Goal: Find specific page/section: Find specific page/section

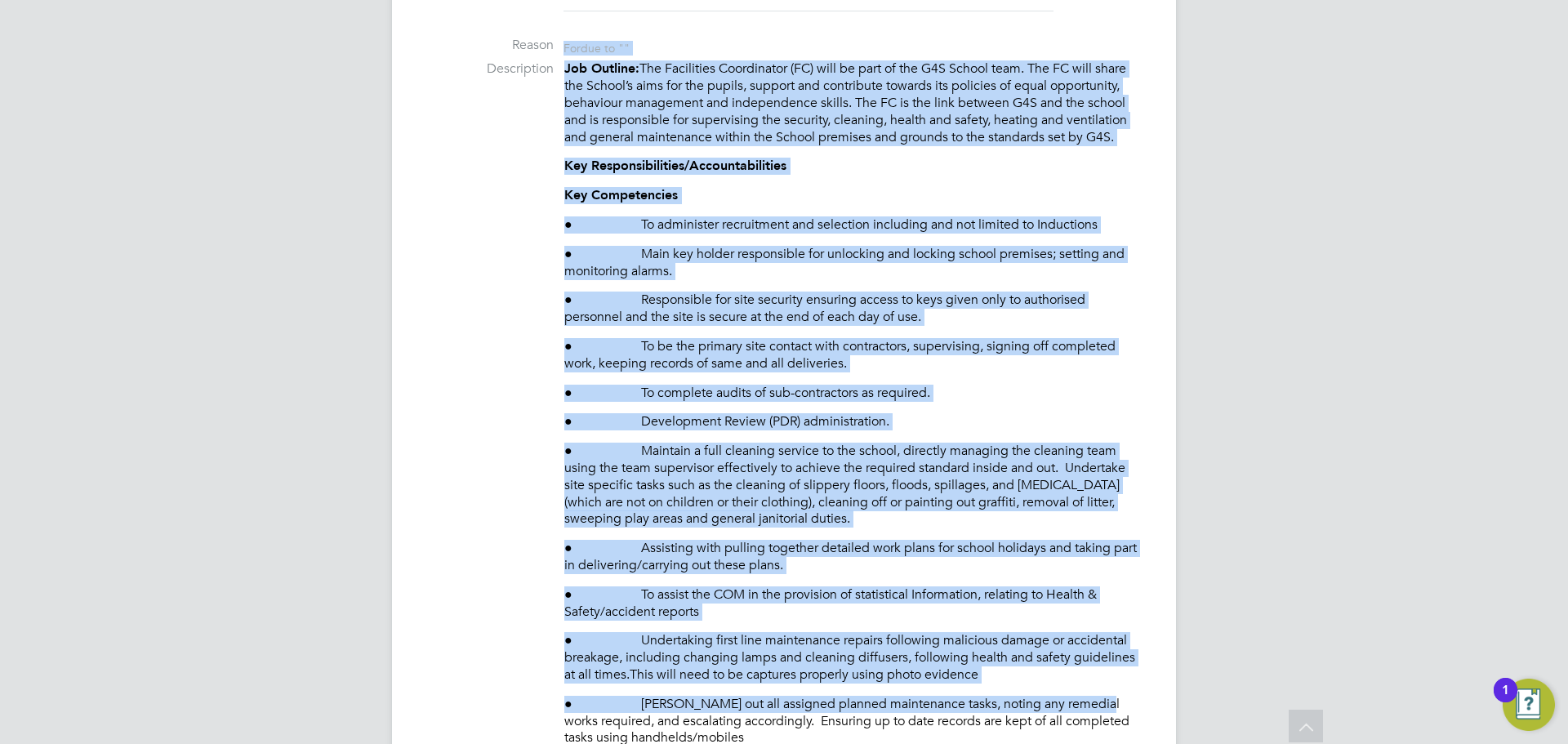
scroll to position [642, 0]
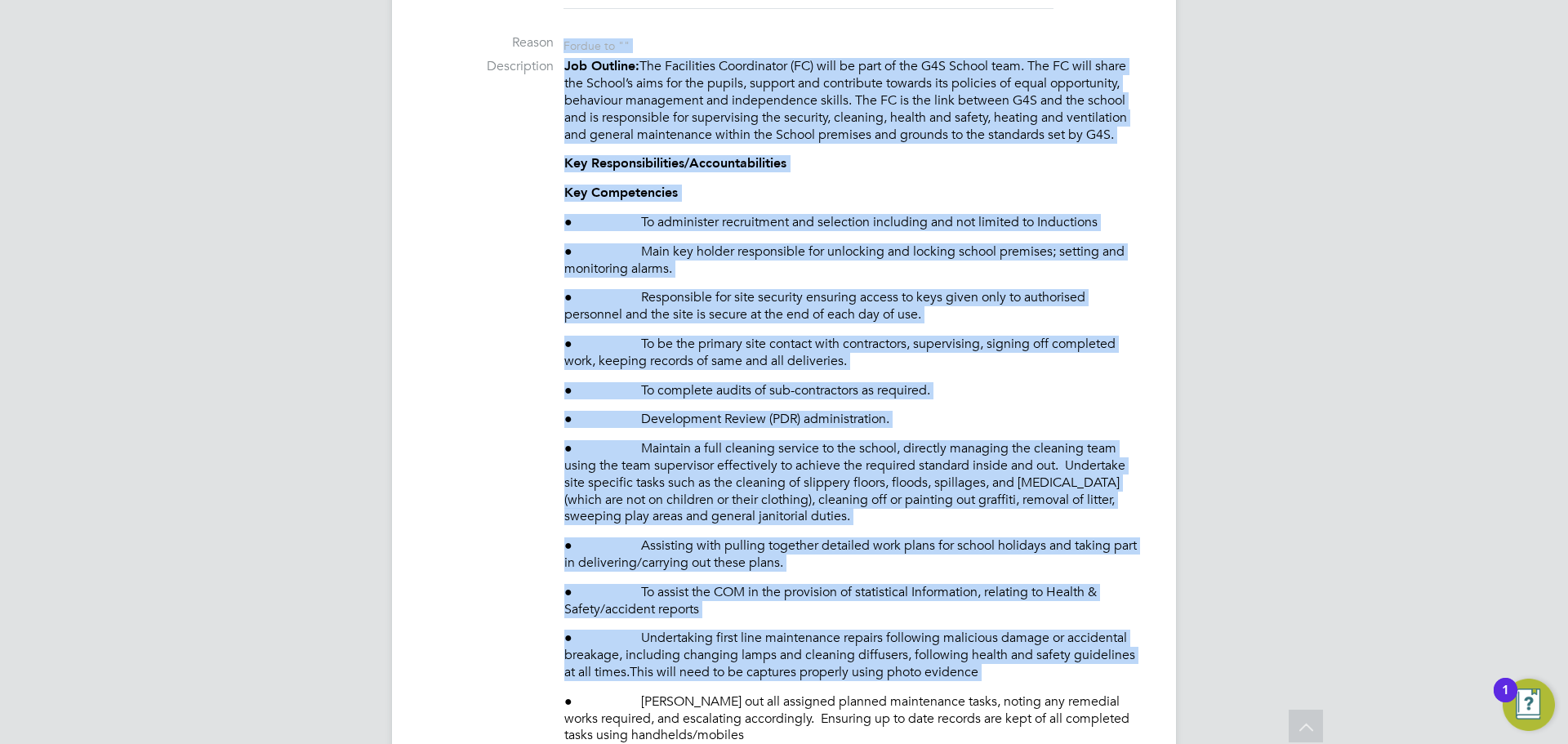
drag, startPoint x: 275, startPoint y: 659, endPoint x: 0, endPoint y: 702, distance: 278.3
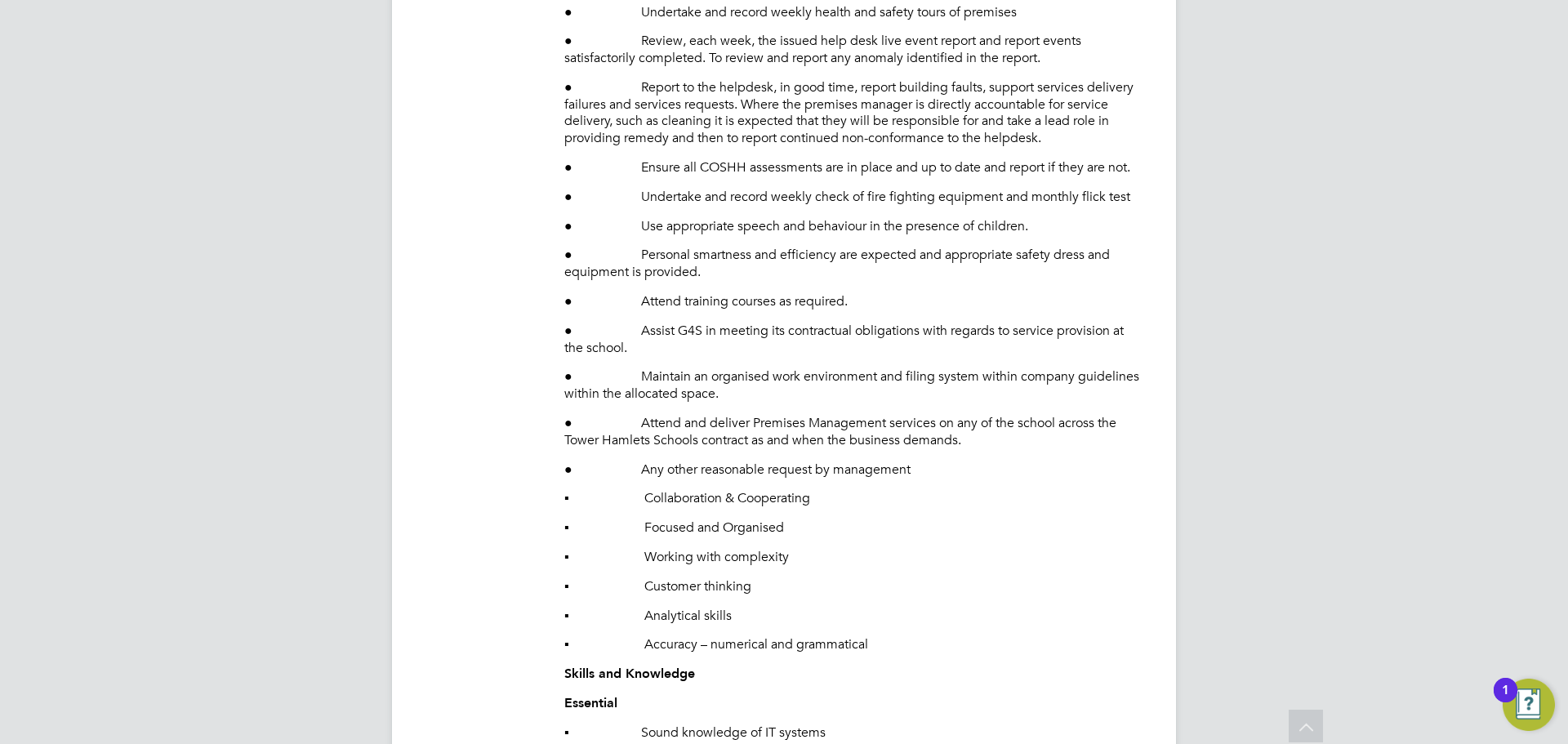
scroll to position [1806, 0]
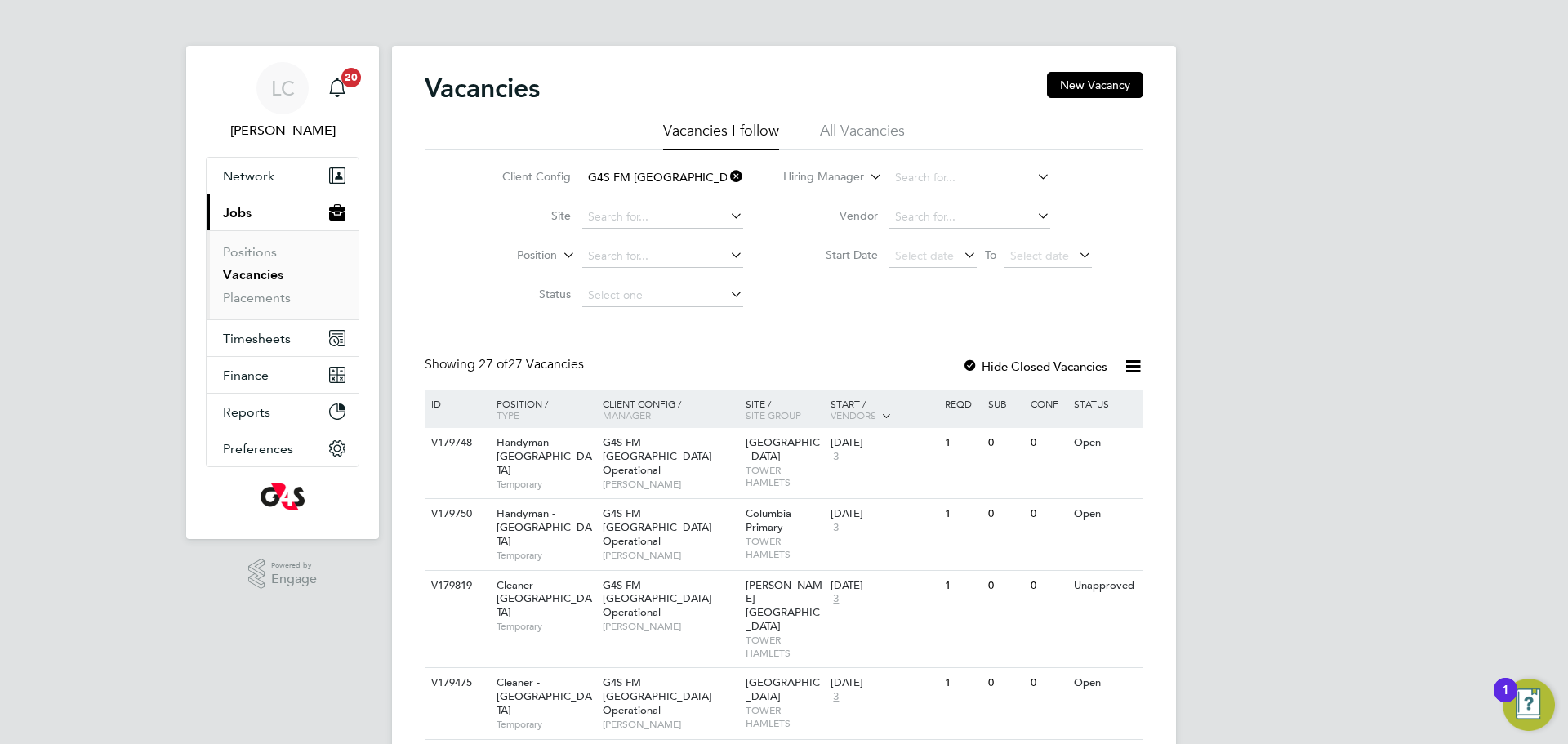
scroll to position [8, 0]
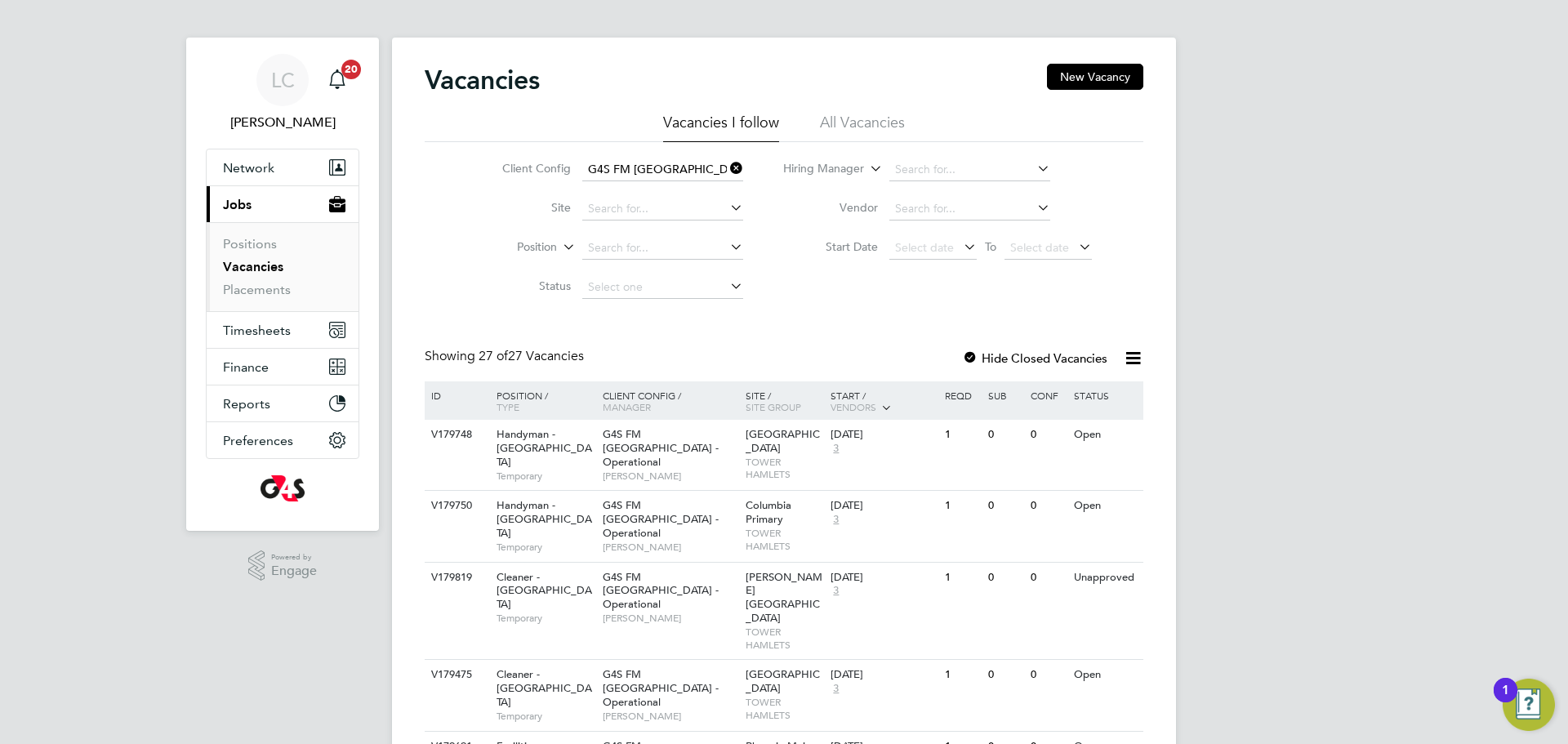
click at [292, 291] on li "Placements" at bounding box center [284, 290] width 122 height 16
click at [250, 292] on link "Placements" at bounding box center [257, 290] width 68 height 15
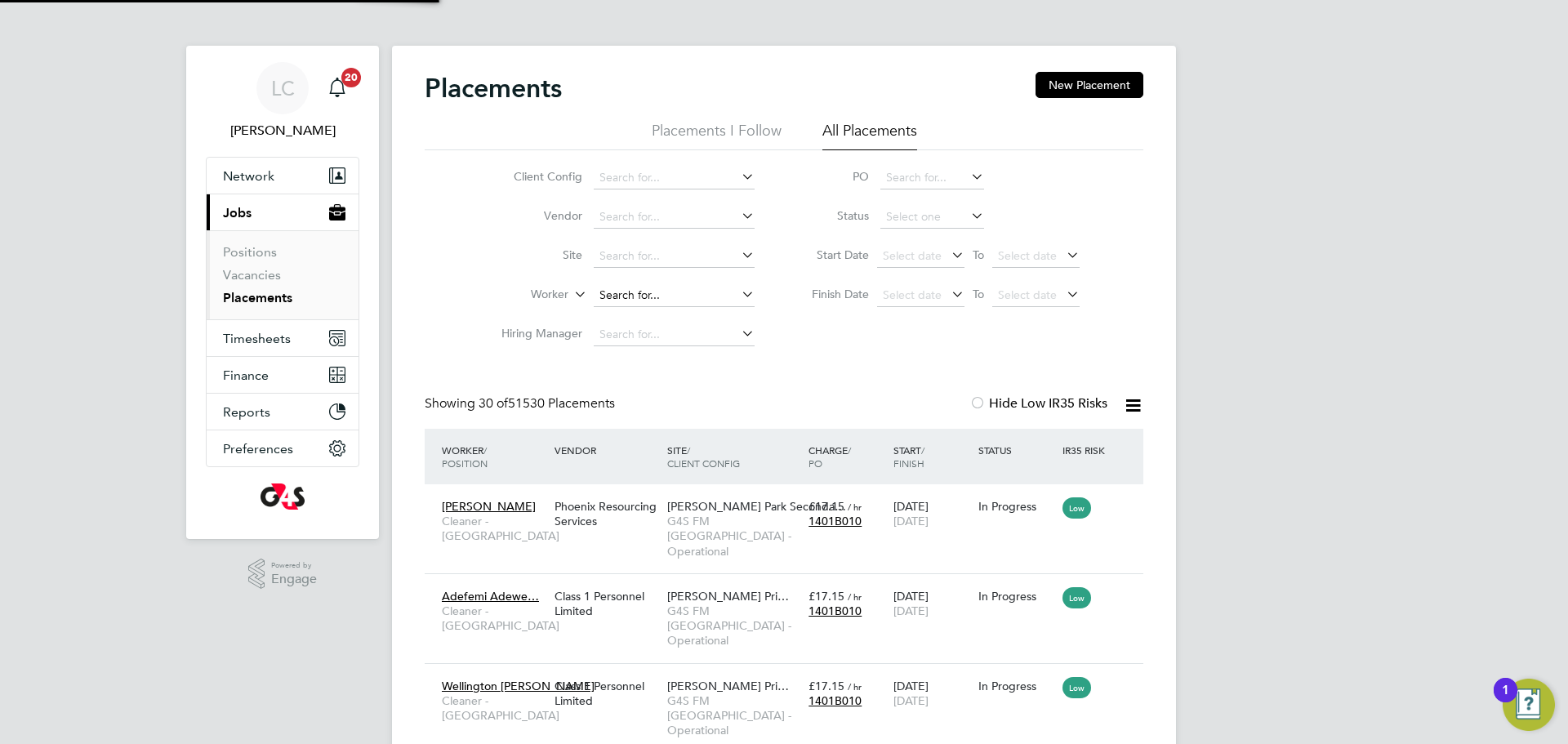
click at [668, 292] on input at bounding box center [674, 295] width 161 height 23
click at [648, 246] on input at bounding box center [674, 256] width 161 height 23
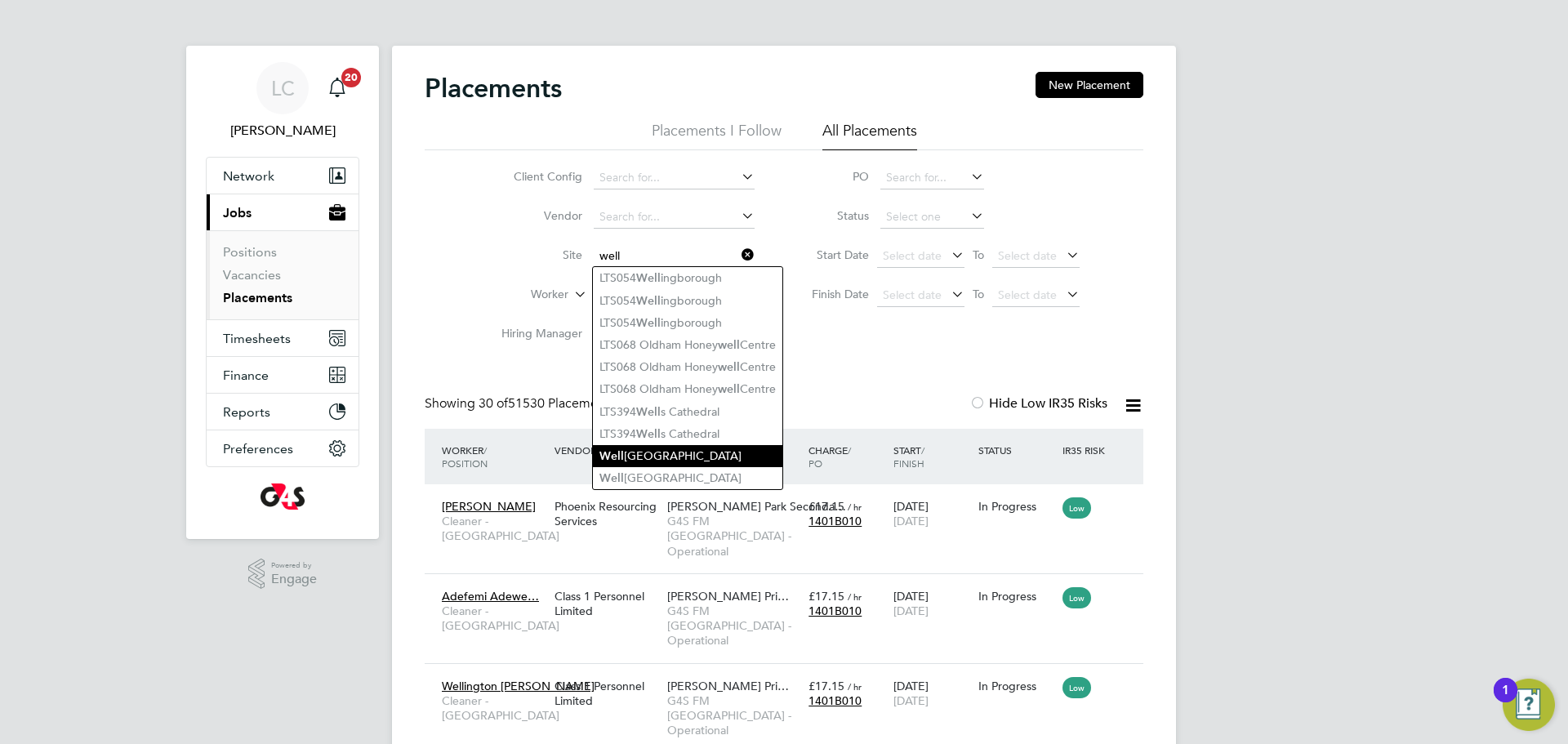
click at [632, 454] on li "[GEOGRAPHIC_DATA]" at bounding box center [688, 456] width 189 height 22
type input "[GEOGRAPHIC_DATA]"
